Goal: Transaction & Acquisition: Book appointment/travel/reservation

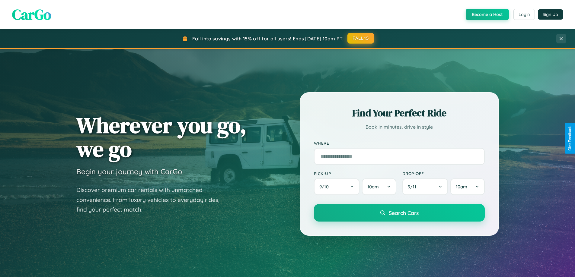
click at [361, 38] on button "FALL15" at bounding box center [360, 38] width 27 height 11
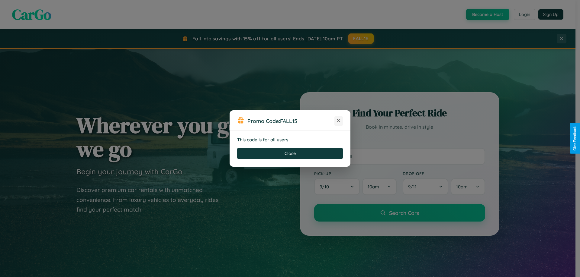
click at [338, 121] on icon at bounding box center [338, 121] width 6 height 6
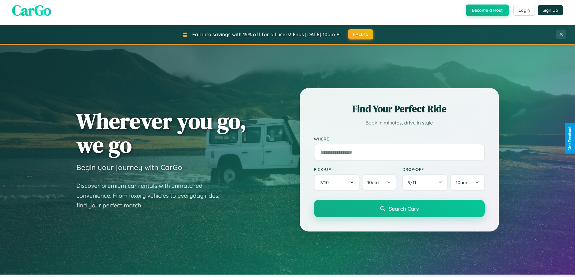
scroll to position [970, 0]
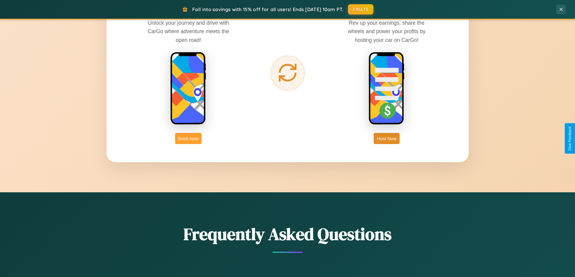
click at [188, 139] on button "Book Now" at bounding box center [188, 138] width 27 height 11
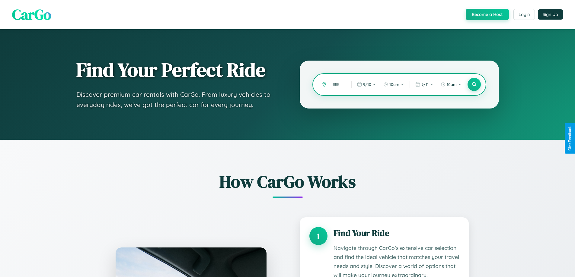
click at [337, 85] on input "text" at bounding box center [337, 84] width 16 height 11
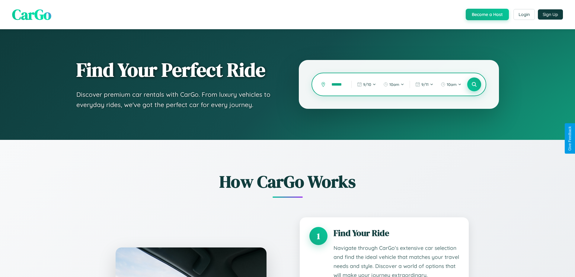
type input "******"
click at [474, 85] on icon at bounding box center [474, 85] width 6 height 6
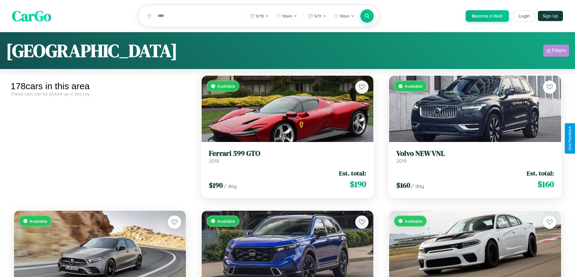
click at [556, 52] on div "Filters" at bounding box center [559, 51] width 14 height 6
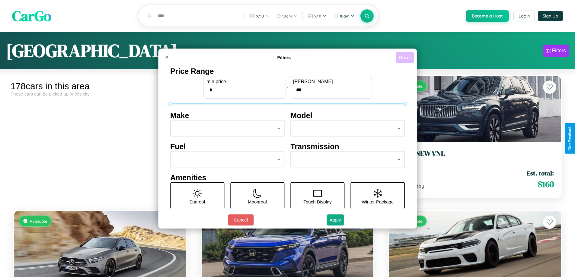
click at [406, 57] on button "Reset" at bounding box center [405, 57] width 18 height 11
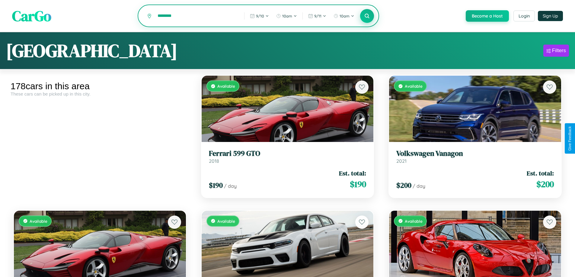
type input "********"
click at [367, 16] on icon at bounding box center [367, 16] width 6 height 6
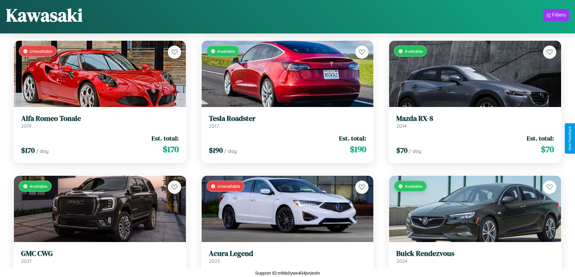
scroll to position [4816, 0]
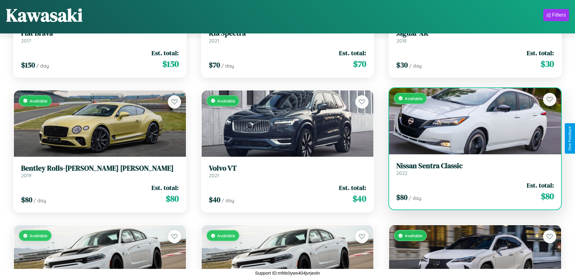
click at [471, 170] on h3 "Nissan Sentra Classic" at bounding box center [475, 166] width 158 height 9
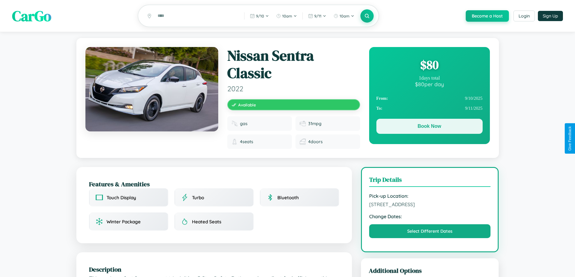
click at [429, 128] on button "Book Now" at bounding box center [429, 126] width 106 height 15
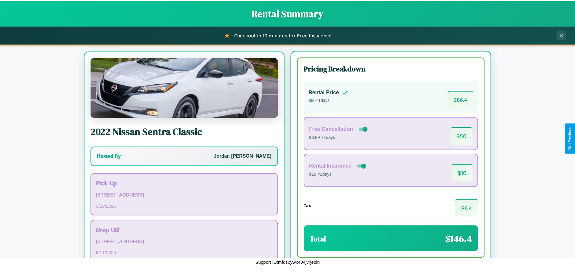
scroll to position [28, 0]
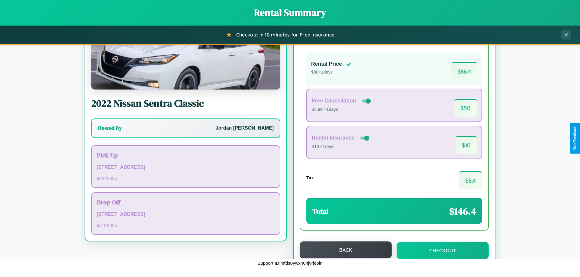
click at [343, 250] on button "Back" at bounding box center [345, 250] width 92 height 17
